Goal: Book appointment/travel/reservation

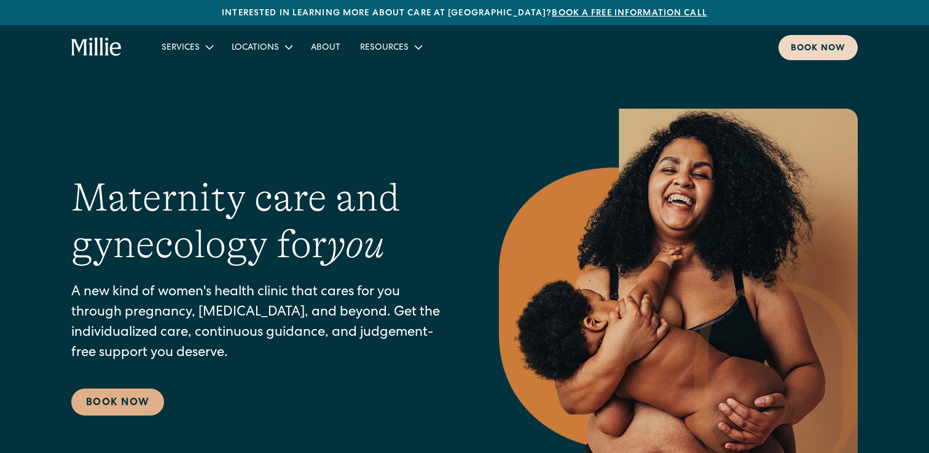
click at [825, 42] on div "Book now" at bounding box center [818, 48] width 55 height 13
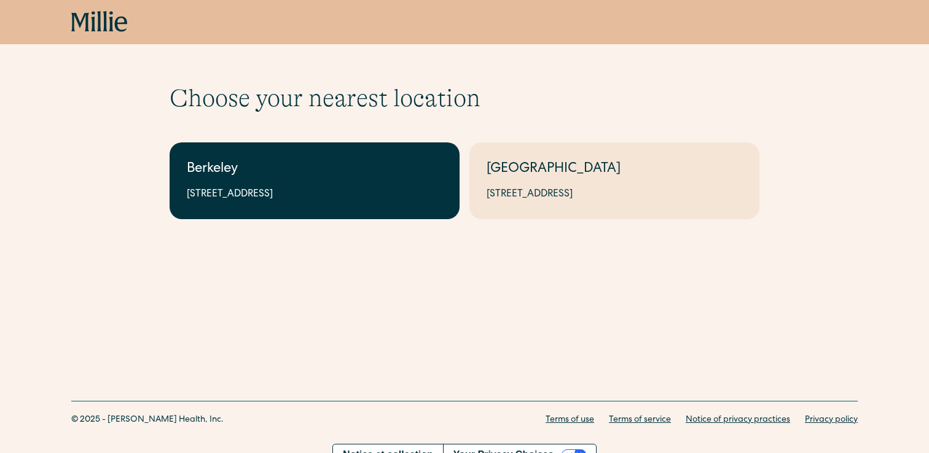
click at [348, 182] on link "Berkeley 2999 Regent St, Suite 524, Berkeley, CA 94705" at bounding box center [315, 181] width 290 height 77
click at [279, 195] on div "2999 Regent St, Suite 524, Berkeley, CA 94705" at bounding box center [315, 194] width 256 height 15
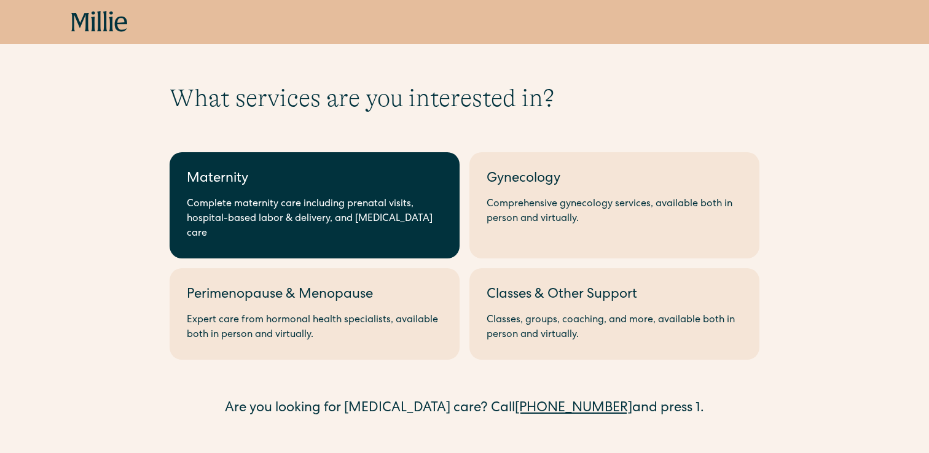
click at [380, 211] on div "Complete maternity care including prenatal visits, hospital-based labor & deliv…" at bounding box center [315, 219] width 256 height 44
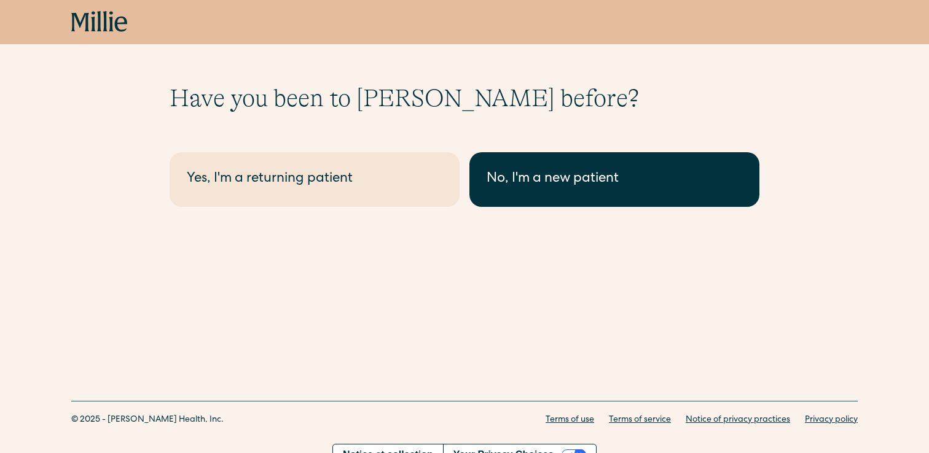
click at [549, 186] on div "No, I'm a new patient" at bounding box center [615, 180] width 256 height 20
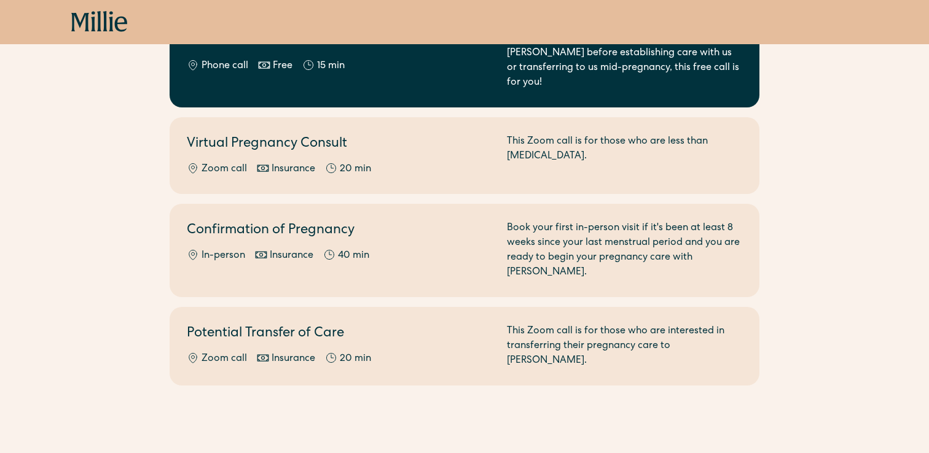
scroll to position [192, 0]
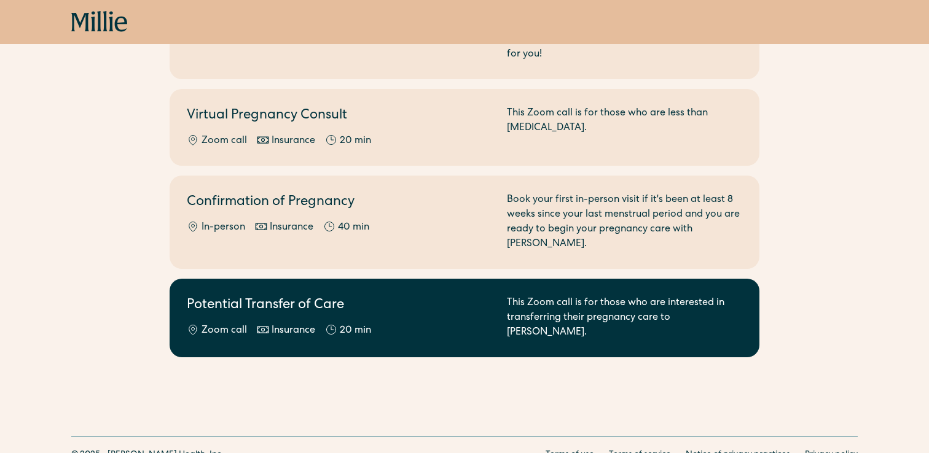
click at [365, 296] on h2 "Potential Transfer of Care" at bounding box center [339, 306] width 305 height 20
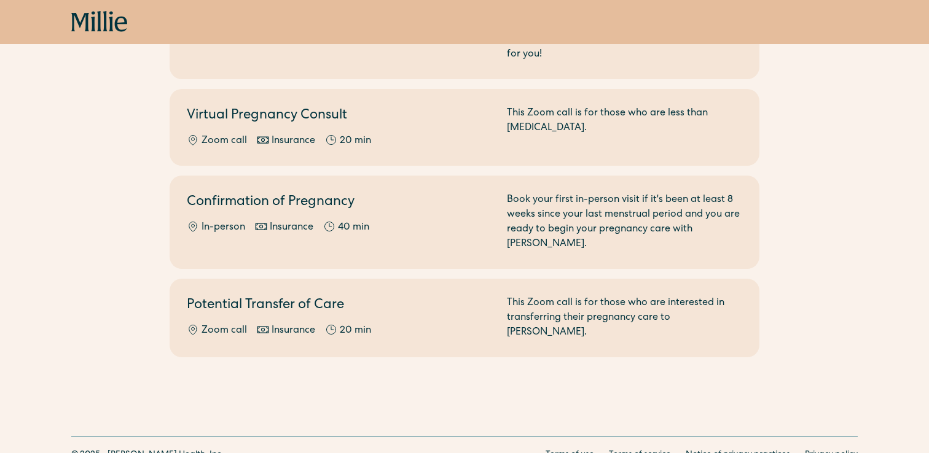
click at [519, 357] on div "Book now Select the option that best suits your needs. Before you book maternit…" at bounding box center [464, 141] width 929 height 666
